Goal: Information Seeking & Learning: Learn about a topic

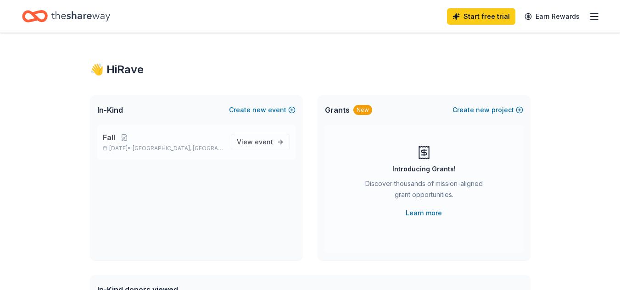
click at [162, 142] on p "Fall" at bounding box center [163, 137] width 121 height 11
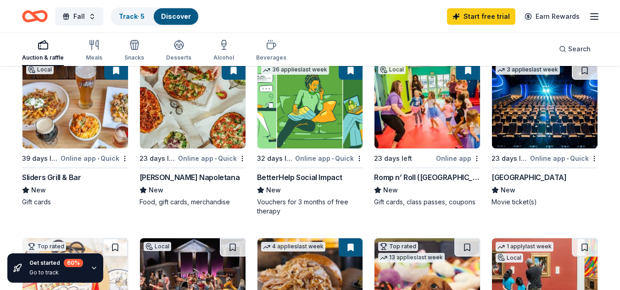
scroll to position [105, 0]
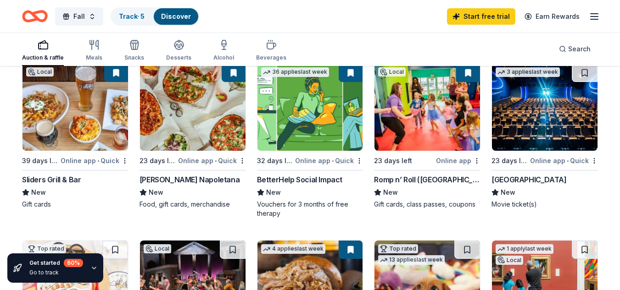
click at [42, 183] on div "Sliders Grill & Bar" at bounding box center [51, 179] width 59 height 11
click at [169, 103] on img at bounding box center [192, 107] width 105 height 87
click at [442, 178] on div "Romp n’ Roll (Wethersfield)" at bounding box center [427, 179] width 106 height 11
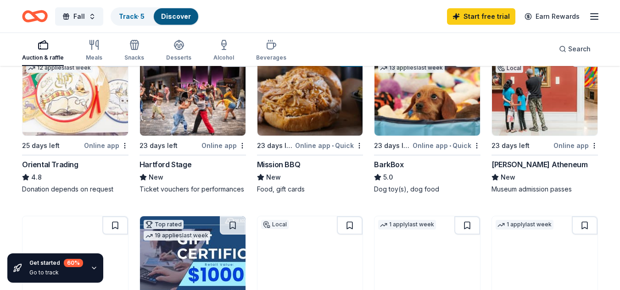
scroll to position [314, 0]
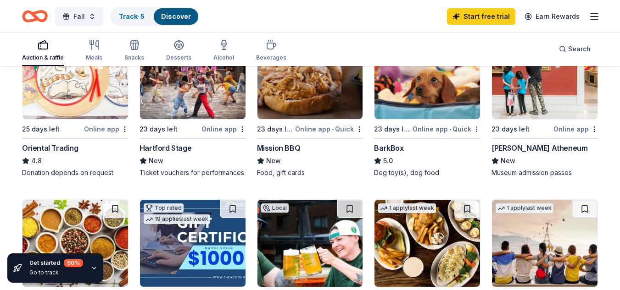
click at [58, 95] on img at bounding box center [74, 75] width 105 height 87
click at [73, 105] on img at bounding box center [74, 75] width 105 height 87
click at [406, 112] on img at bounding box center [426, 75] width 105 height 87
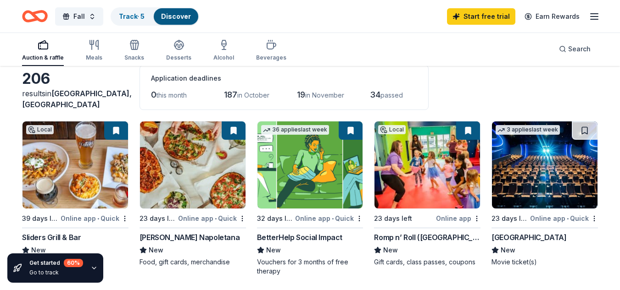
scroll to position [0, 0]
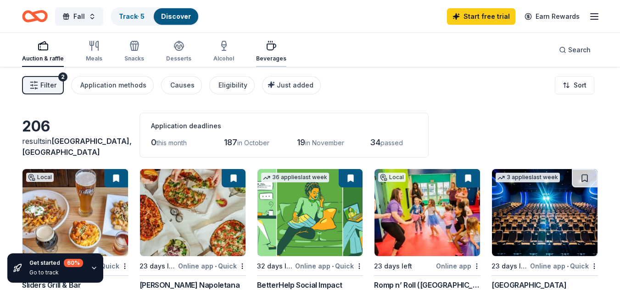
click at [274, 50] on div "button" at bounding box center [271, 45] width 30 height 11
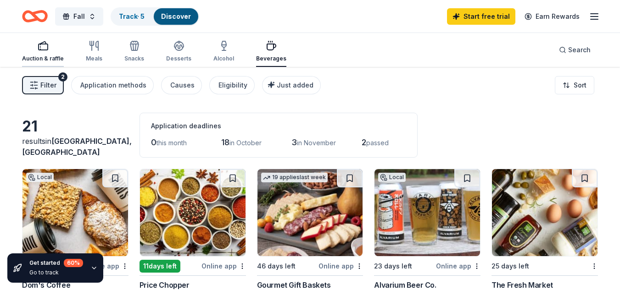
click at [44, 52] on div "Auction & raffle" at bounding box center [43, 51] width 42 height 22
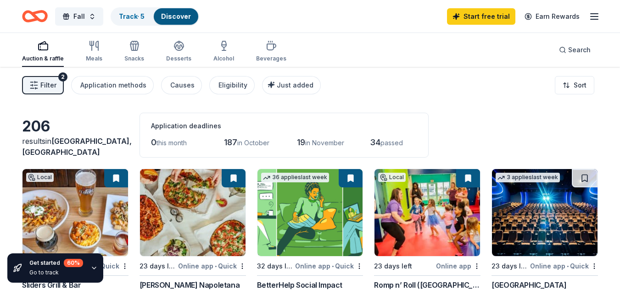
click at [45, 91] on button "Filter 2" at bounding box center [43, 85] width 42 height 18
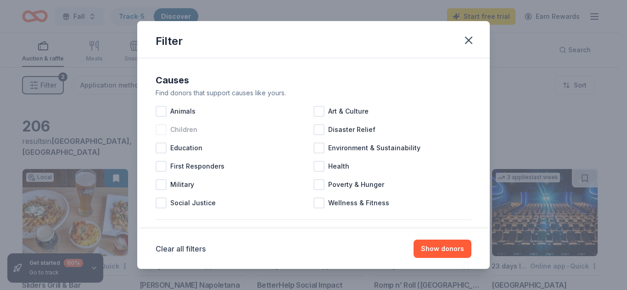
click at [161, 128] on div at bounding box center [160, 129] width 11 height 11
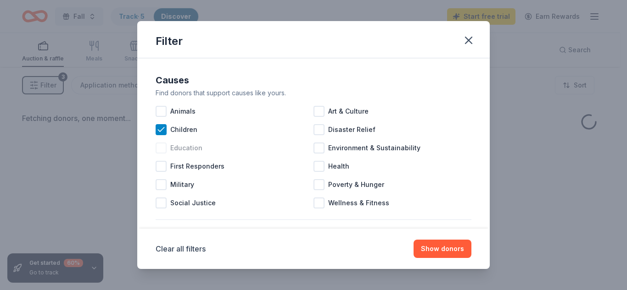
click at [160, 149] on div at bounding box center [160, 148] width 11 height 11
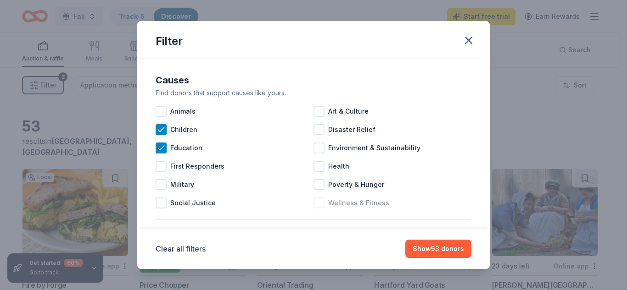
click at [313, 201] on div at bounding box center [318, 203] width 11 height 11
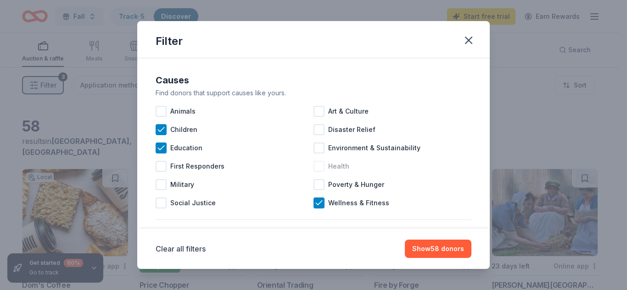
click at [318, 165] on div at bounding box center [318, 166] width 11 height 11
click at [316, 111] on div at bounding box center [318, 111] width 11 height 11
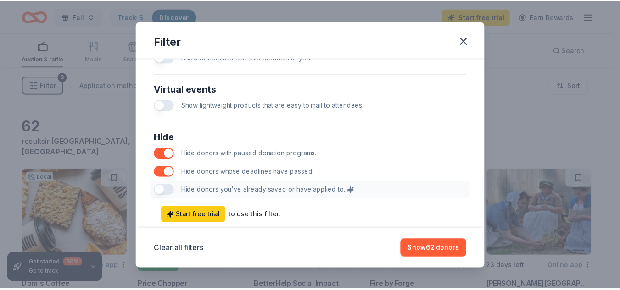
scroll to position [496, 0]
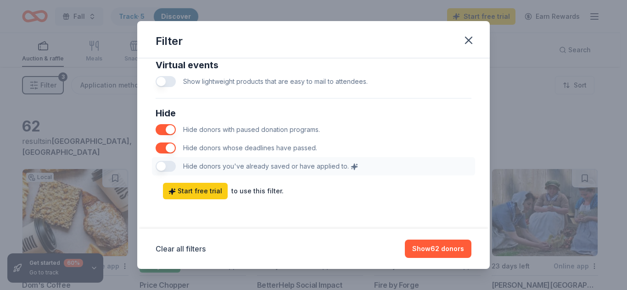
drag, startPoint x: 432, startPoint y: 244, endPoint x: 433, endPoint y: 238, distance: 6.0
click at [432, 244] on button "Show 62 donors" at bounding box center [438, 249] width 67 height 18
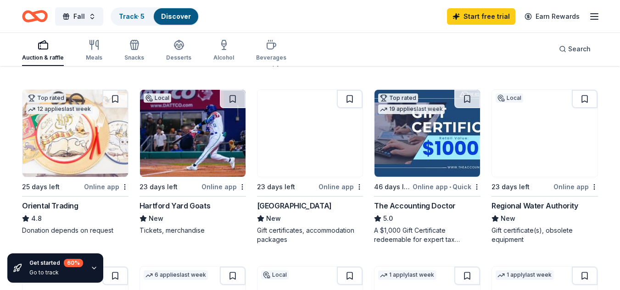
scroll to position [242, 0]
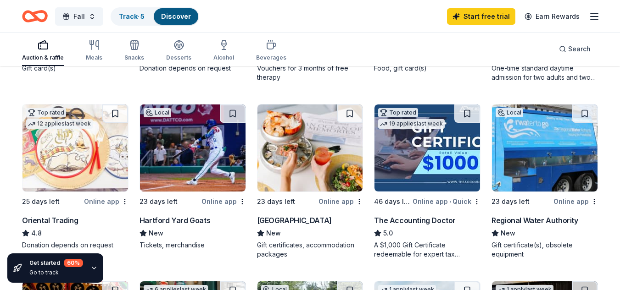
click at [281, 217] on div "Ocean House" at bounding box center [294, 220] width 75 height 11
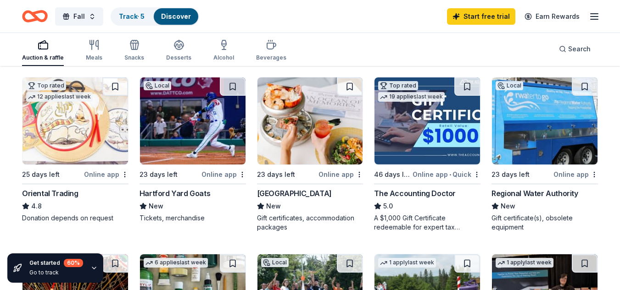
scroll to position [306, 0]
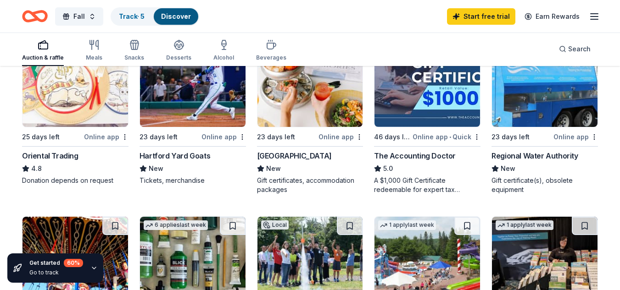
click at [348, 135] on div "Online app" at bounding box center [340, 136] width 44 height 11
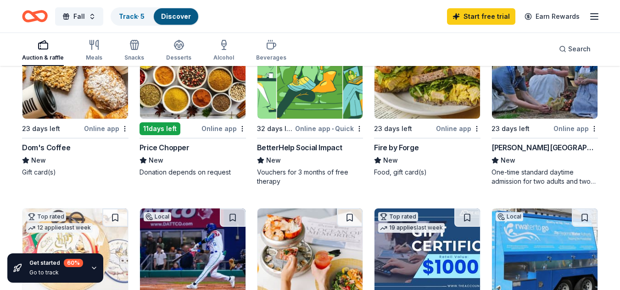
scroll to position [0, 0]
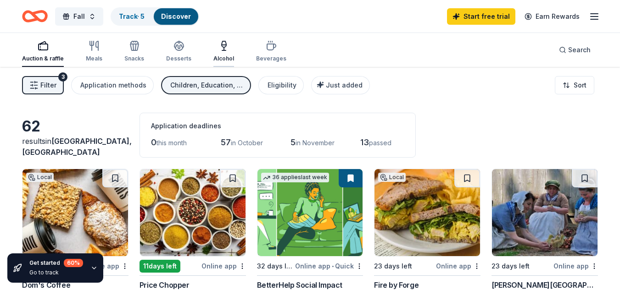
click at [215, 51] on div "Alcohol" at bounding box center [223, 51] width 21 height 22
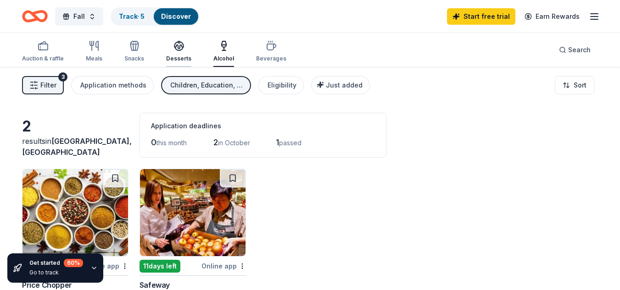
click at [173, 44] on icon "button" at bounding box center [178, 45] width 11 height 11
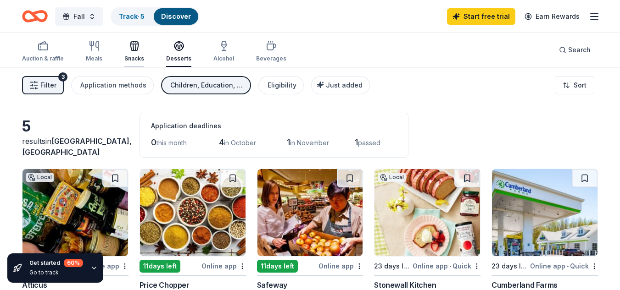
click at [135, 50] on icon "button" at bounding box center [134, 45] width 11 height 11
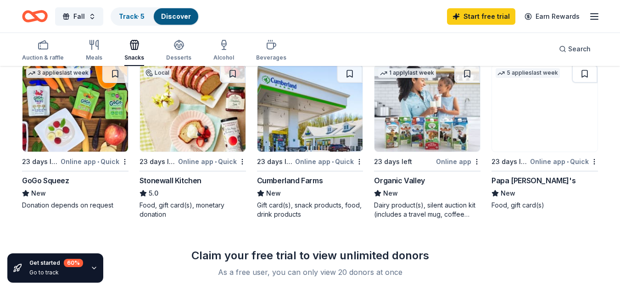
scroll to position [283, 0]
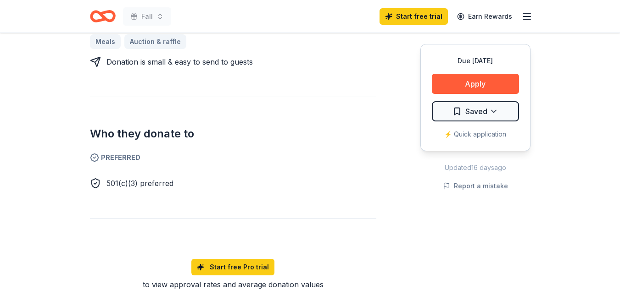
scroll to position [224, 0]
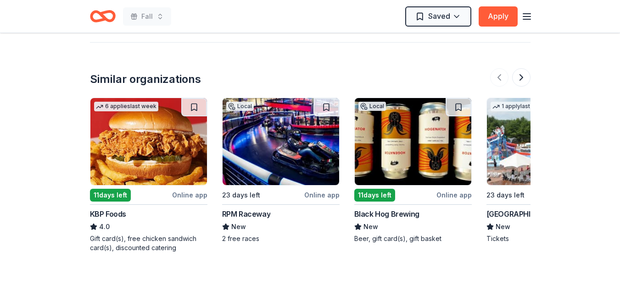
scroll to position [833, 0]
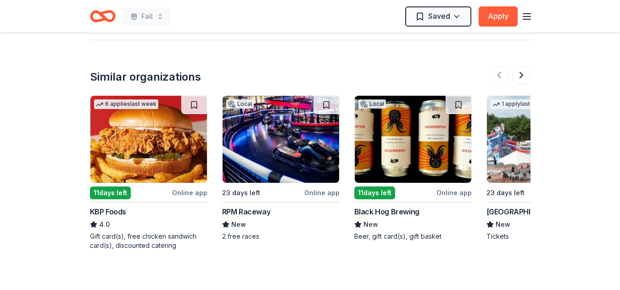
click at [505, 125] on img at bounding box center [545, 139] width 116 height 87
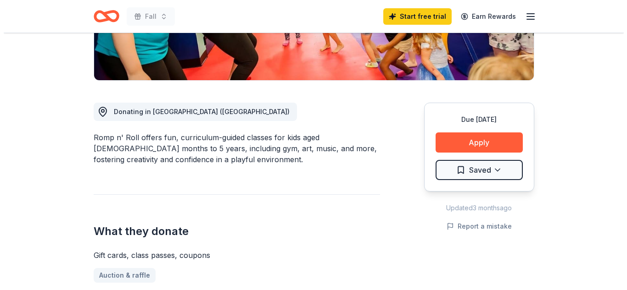
scroll to position [194, 0]
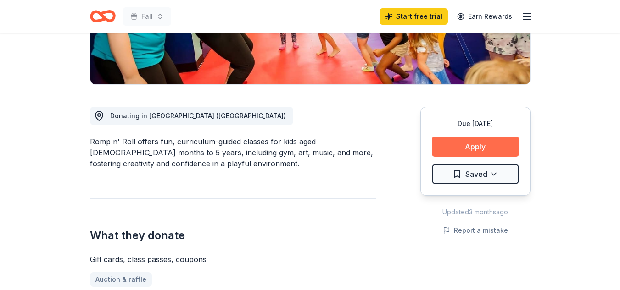
click at [483, 144] on button "Apply" at bounding box center [475, 147] width 87 height 20
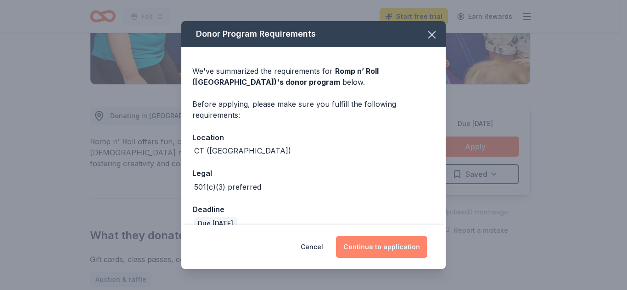
click at [369, 250] on button "Continue to application" at bounding box center [381, 247] width 91 height 22
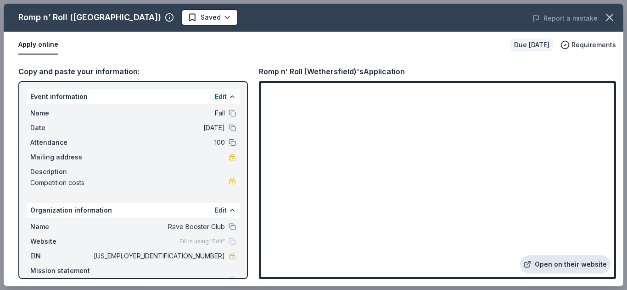
click at [562, 265] on link "Open on their website" at bounding box center [565, 264] width 90 height 18
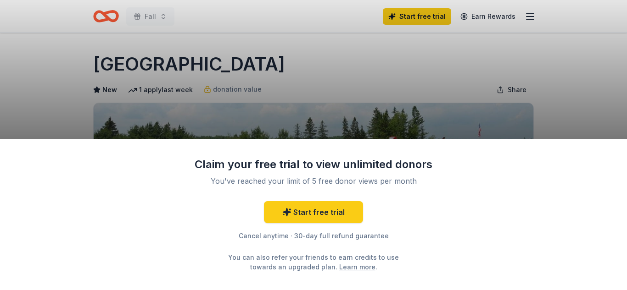
click at [596, 99] on div "Claim your free trial to view unlimited donors You've reached your limit of 5 f…" at bounding box center [313, 145] width 627 height 290
click at [589, 81] on div "Claim your free trial to view unlimited donors You've reached your limit of 5 f…" at bounding box center [313, 145] width 627 height 290
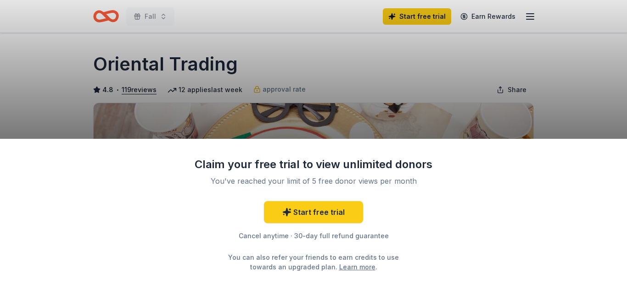
click at [555, 90] on div "Claim your free trial to view unlimited donors You've reached your limit of 5 f…" at bounding box center [313, 145] width 627 height 290
click at [503, 92] on div "Claim your free trial to view unlimited donors You've reached your limit of 5 f…" at bounding box center [313, 145] width 627 height 290
click at [251, 132] on div "Claim your free trial to view unlimited donors You've reached your limit of 5 f…" at bounding box center [313, 145] width 627 height 290
click at [280, 110] on div "Claim your free trial to view unlimited donors You've reached your limit of 5 f…" at bounding box center [313, 145] width 627 height 290
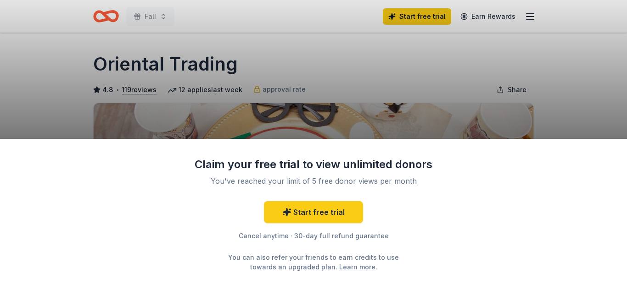
click at [576, 79] on div "Claim your free trial to view unlimited donors You've reached your limit of 5 f…" at bounding box center [313, 145] width 627 height 290
drag, startPoint x: 586, startPoint y: 62, endPoint x: 528, endPoint y: 94, distance: 66.3
click at [586, 61] on div "Claim your free trial to view unlimited donors You've reached your limit of 5 f…" at bounding box center [313, 145] width 627 height 290
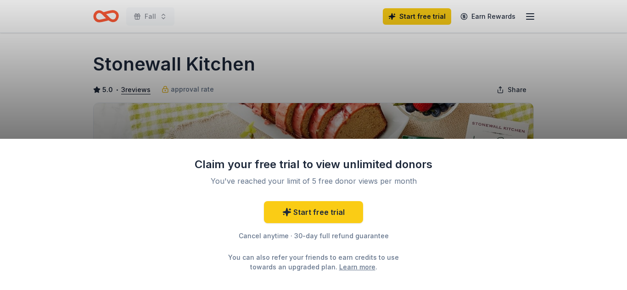
drag, startPoint x: 624, startPoint y: 40, endPoint x: 624, endPoint y: 96, distance: 56.0
click at [619, 96] on div "Claim your free trial to view unlimited donors You've reached your limit of 5 f…" at bounding box center [313, 145] width 627 height 290
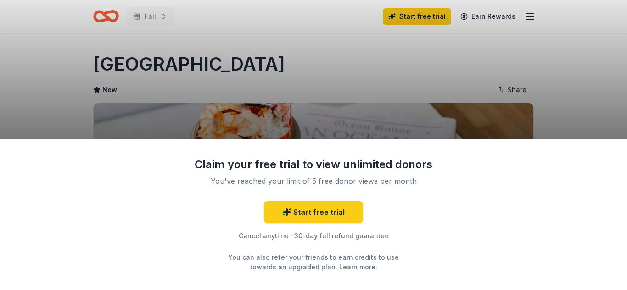
click at [476, 76] on div "Claim your free trial to view unlimited donors You've reached your limit of 5 f…" at bounding box center [313, 145] width 627 height 290
click at [344, 123] on div "Claim your free trial to view unlimited donors You've reached your limit of 5 f…" at bounding box center [313, 145] width 627 height 290
drag, startPoint x: 626, startPoint y: 59, endPoint x: 616, endPoint y: 145, distance: 86.8
click at [616, 145] on div "Claim your free trial to view unlimited donors You've reached your limit of 5 f…" at bounding box center [313, 145] width 627 height 290
